Goal: Use online tool/utility: Utilize a website feature to perform a specific function

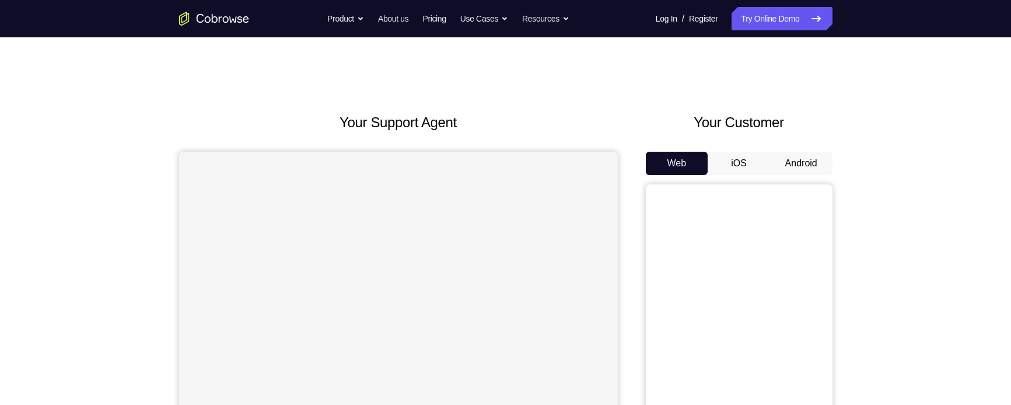
click at [797, 159] on button "Android" at bounding box center [801, 163] width 62 height 23
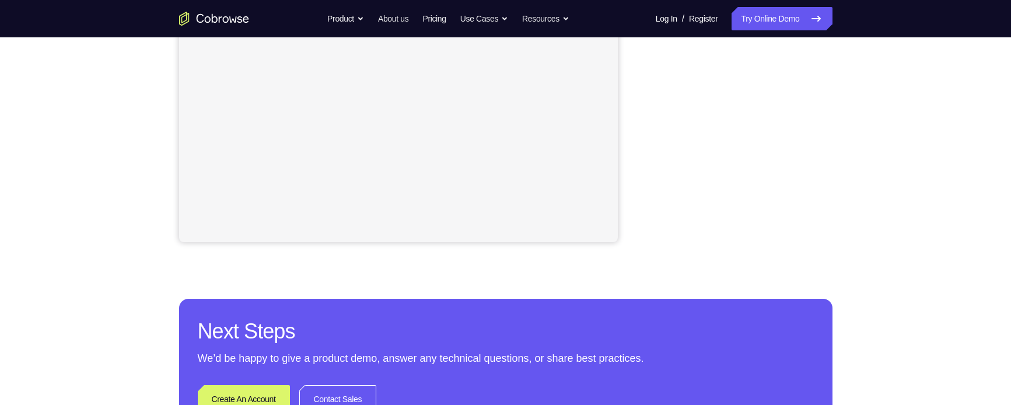
scroll to position [302, 0]
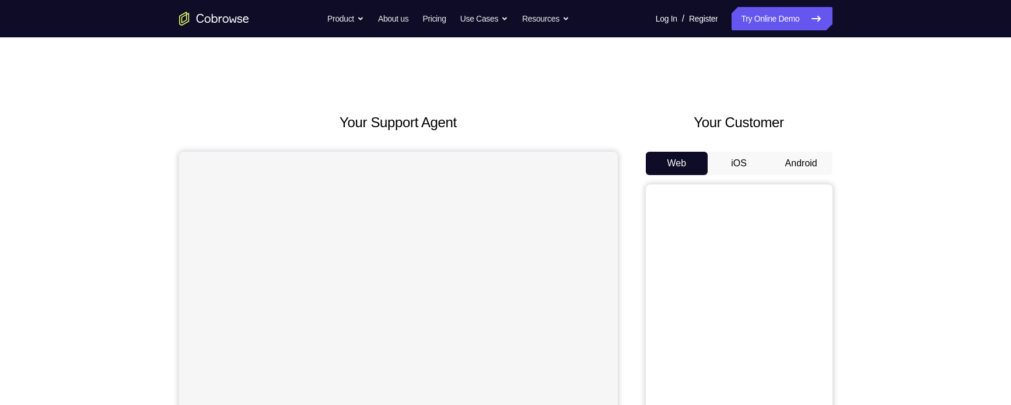
click at [806, 159] on button "Android" at bounding box center [801, 163] width 62 height 23
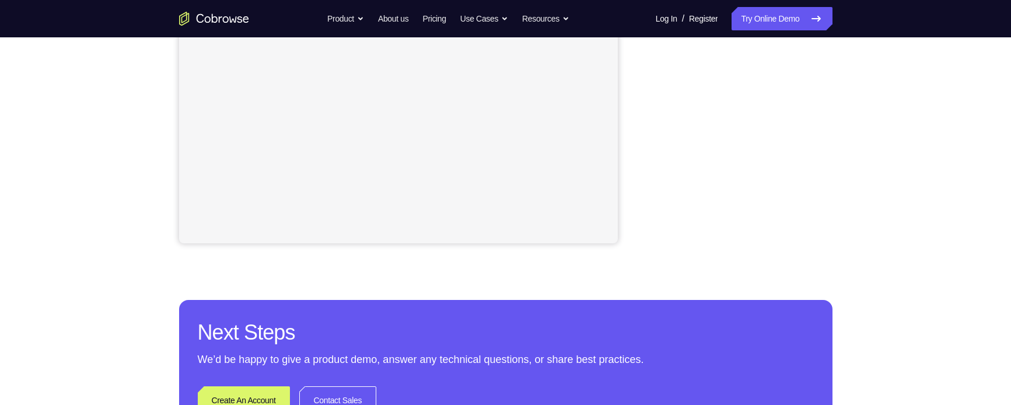
scroll to position [304, 0]
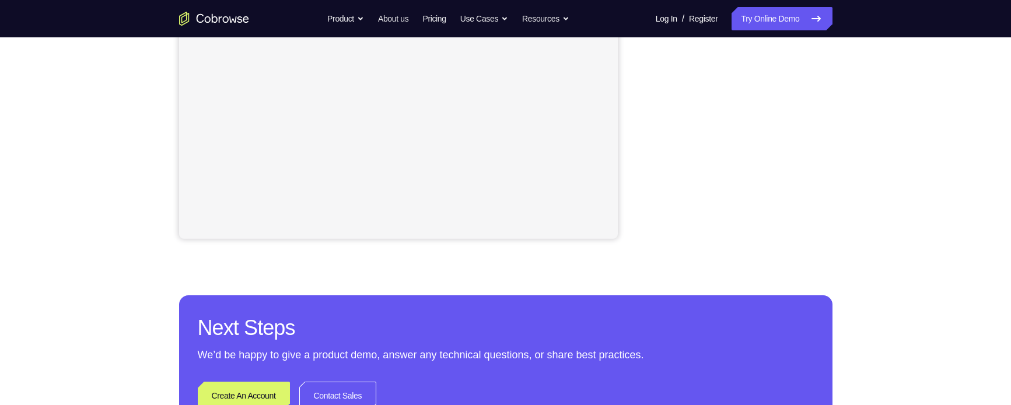
click at [876, 170] on div "Your Support Agent Your Customer Web iOS Android Next Steps We’d be happy to gi…" at bounding box center [505, 117] width 747 height 769
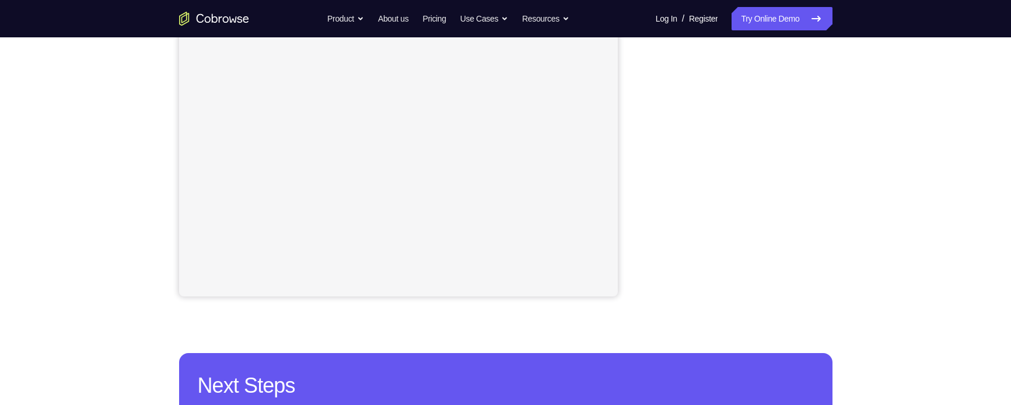
scroll to position [247, 0]
